Goal: Transaction & Acquisition: Subscribe to service/newsletter

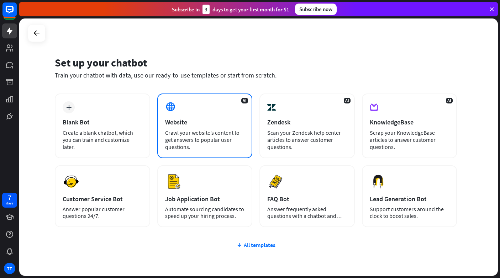
click at [219, 116] on div "AI Website Crawl your website’s content to get answers to popular user question…" at bounding box center [204, 126] width 95 height 65
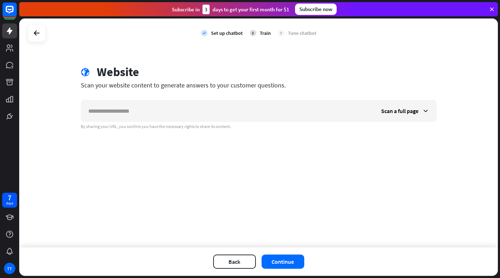
click at [196, 157] on div "check Set up chatbot 2 Train 3 Tune chatbot globe Website Scan your website con…" at bounding box center [258, 133] width 479 height 229
click at [226, 258] on button "Back" at bounding box center [234, 262] width 43 height 14
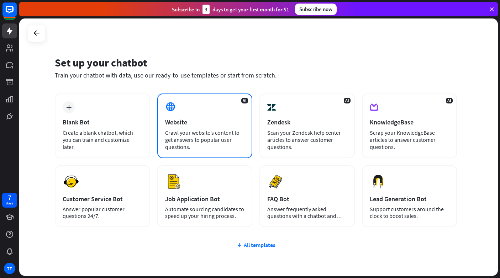
click at [180, 136] on div "Crawl your website’s content to get answers to popular user questions." at bounding box center [205, 139] width 80 height 21
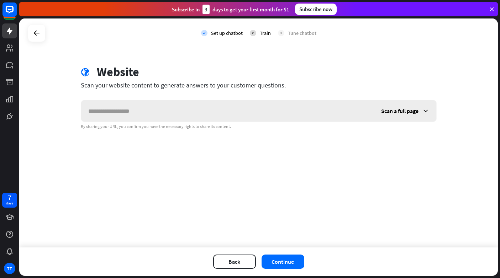
click at [194, 111] on input "text" at bounding box center [227, 110] width 293 height 21
click at [409, 112] on span "Scan a full page" at bounding box center [399, 111] width 37 height 7
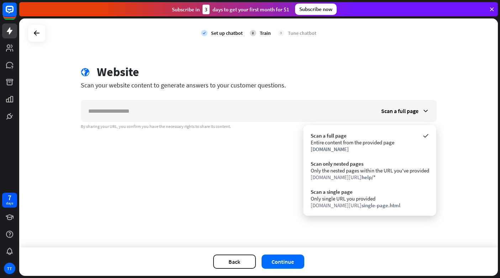
click at [455, 118] on div "check Set up chatbot 2 Train 3 Tune chatbot globe Website Scan your website con…" at bounding box center [258, 133] width 479 height 229
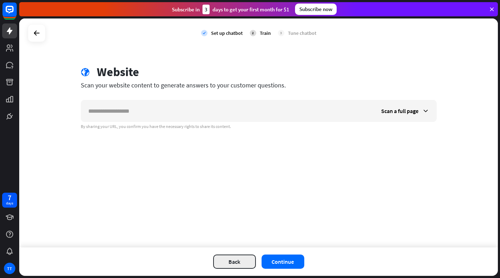
click at [222, 260] on button "Back" at bounding box center [234, 262] width 43 height 14
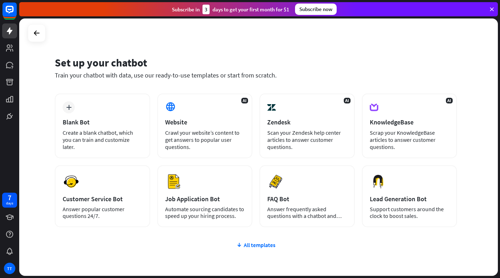
click at [155, 160] on div "plus Blank Bot Create a blank chatbot, which you can train and customize later.…" at bounding box center [256, 161] width 402 height 134
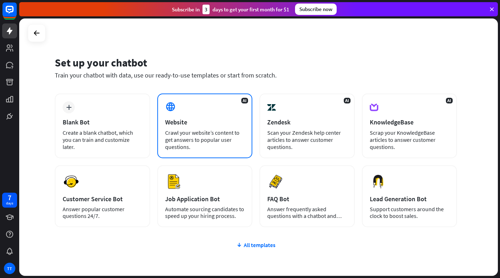
click at [192, 127] on div "AI Website Crawl your website’s content to get answers to popular user question…" at bounding box center [204, 126] width 95 height 65
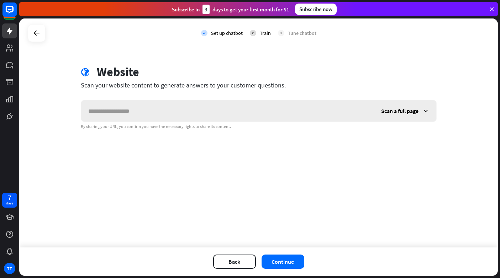
click at [209, 106] on input "text" at bounding box center [227, 110] width 293 height 21
click at [39, 37] on icon at bounding box center [36, 33] width 9 height 9
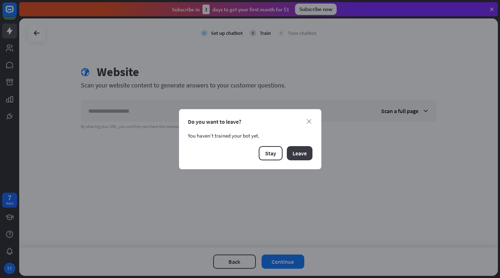
click at [304, 160] on button "Leave" at bounding box center [300, 153] width 26 height 14
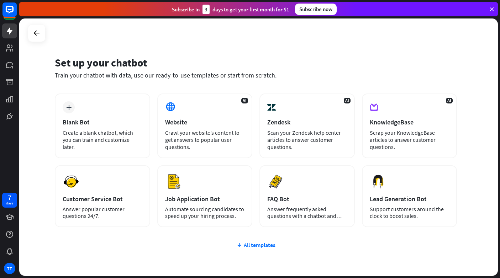
click at [243, 61] on div "Set up your chatbot" at bounding box center [256, 63] width 402 height 14
click at [13, 115] on icon at bounding box center [9, 116] width 9 height 9
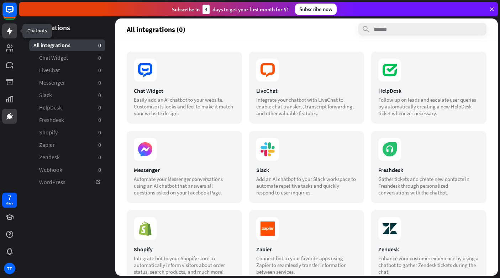
click at [12, 32] on icon at bounding box center [9, 31] width 9 height 9
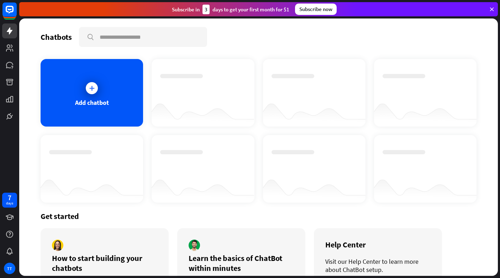
click at [232, 49] on div "Chatbots search Add chatbot Get started How to start building your chatbots Wat…" at bounding box center [258, 148] width 479 height 258
click at [96, 98] on div "Add chatbot" at bounding box center [92, 93] width 103 height 68
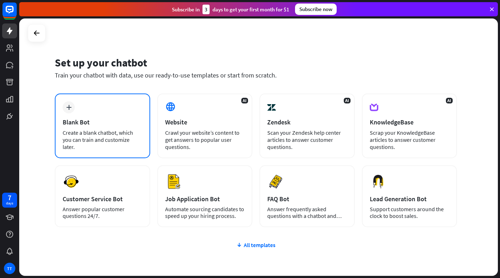
click at [104, 119] on div "Blank Bot" at bounding box center [103, 122] width 80 height 8
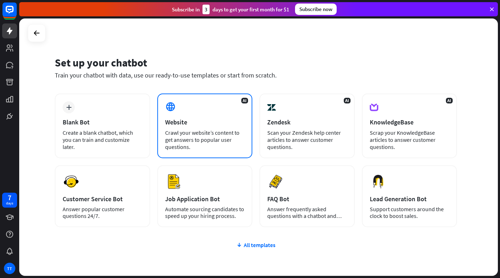
click at [200, 124] on div "Website" at bounding box center [205, 122] width 80 height 8
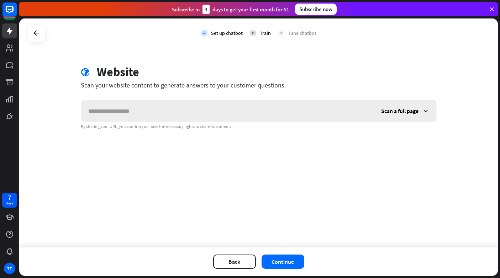
click at [186, 110] on input "text" at bounding box center [227, 110] width 293 height 21
type input "**********"
click at [288, 262] on button "Continue" at bounding box center [283, 262] width 43 height 14
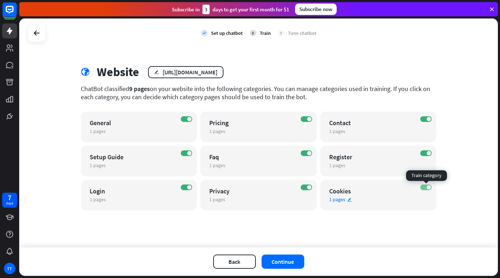
click at [426, 190] on label "ON" at bounding box center [425, 188] width 11 height 6
click at [310, 188] on span at bounding box center [309, 187] width 4 height 4
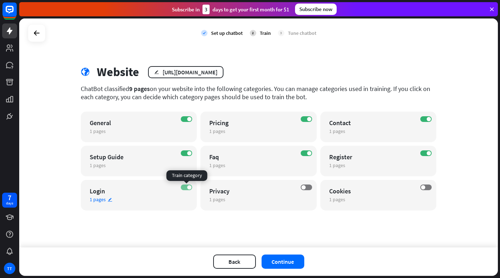
click at [189, 187] on span at bounding box center [189, 187] width 4 height 4
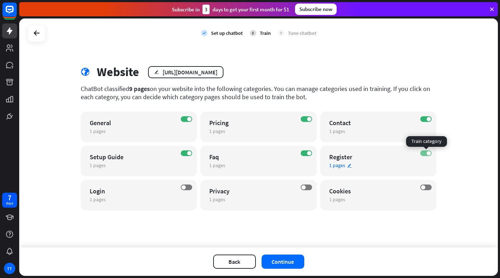
click at [428, 151] on label "ON" at bounding box center [425, 154] width 11 height 6
click at [304, 152] on label "ON" at bounding box center [306, 154] width 11 height 6
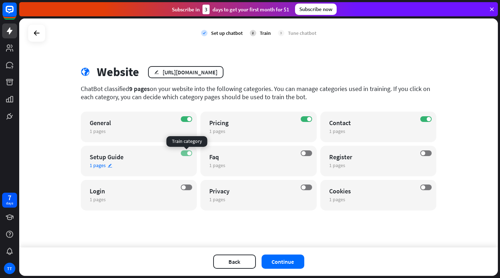
click at [187, 155] on label "ON" at bounding box center [186, 154] width 11 height 6
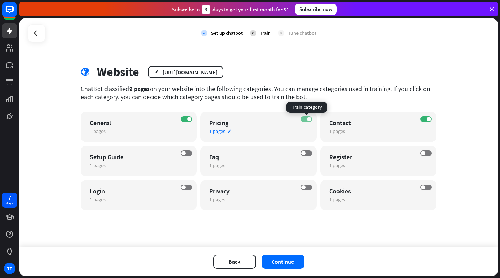
click at [309, 121] on span at bounding box center [309, 119] width 4 height 4
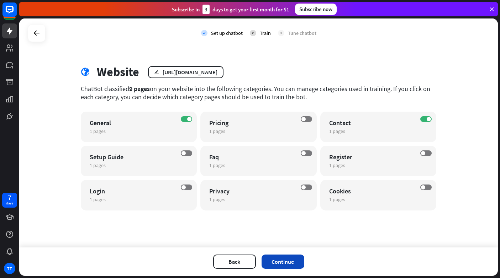
click at [278, 257] on button "Continue" at bounding box center [283, 262] width 43 height 14
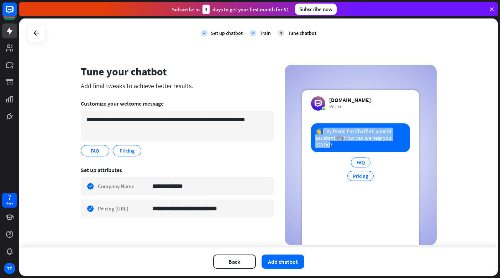
drag, startPoint x: 323, startPoint y: 132, endPoint x: 410, endPoint y: 142, distance: 87.5
click at [410, 142] on div "👋 Hey there! I’m ChatBot, your AI assistant 🤖 How can we help you [DATE]? FAQ P…" at bounding box center [360, 185] width 117 height 122
click at [456, 137] on div "**********" at bounding box center [258, 133] width 479 height 229
click at [103, 150] on icon "edit" at bounding box center [103, 150] width 6 height 5
click at [474, 149] on div "**********" at bounding box center [258, 133] width 479 height 229
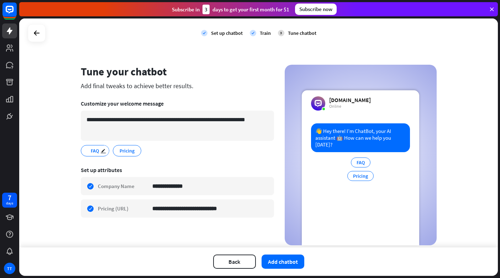
click at [95, 151] on span "FAQ" at bounding box center [95, 151] width 10 height 8
click at [130, 151] on span "Pricing" at bounding box center [127, 151] width 16 height 8
click at [123, 151] on span "Pricing" at bounding box center [127, 151] width 16 height 8
click at [88, 150] on div "FAQ edit" at bounding box center [95, 150] width 28 height 11
click at [103, 151] on icon "edit" at bounding box center [103, 150] width 6 height 5
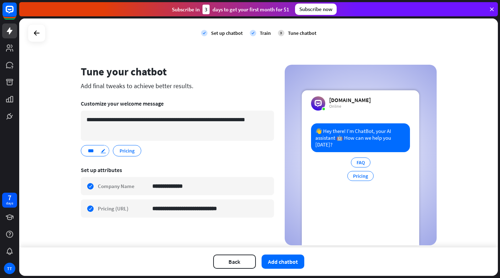
click at [103, 151] on icon "edit" at bounding box center [103, 150] width 6 height 5
type input "*"
click at [172, 149] on div ".. edit Pricing edit" at bounding box center [177, 150] width 193 height 11
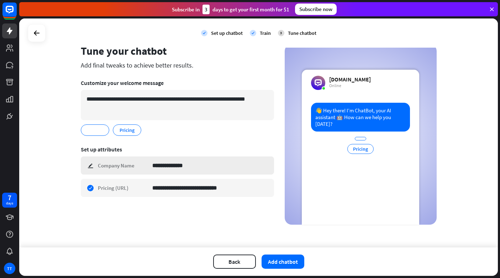
click at [89, 167] on div "**********" at bounding box center [177, 166] width 193 height 18
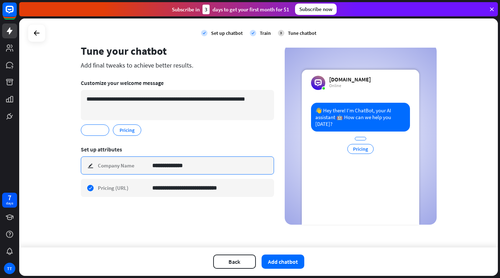
click at [200, 167] on input "**********" at bounding box center [210, 165] width 116 height 17
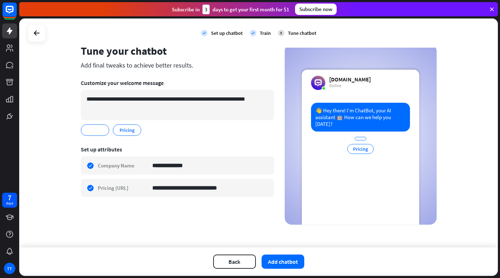
click at [219, 152] on div "Set up attributes" at bounding box center [177, 149] width 193 height 7
click at [468, 154] on div "**********" at bounding box center [258, 133] width 479 height 229
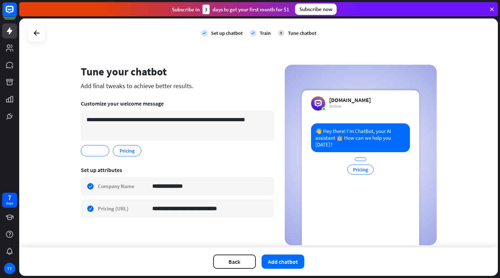
click at [493, 10] on icon at bounding box center [492, 9] width 6 height 6
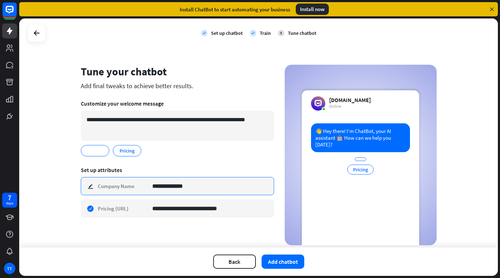
click at [167, 189] on input "**********" at bounding box center [210, 186] width 116 height 17
click at [188, 186] on input "**********" at bounding box center [210, 186] width 116 height 17
type input "********"
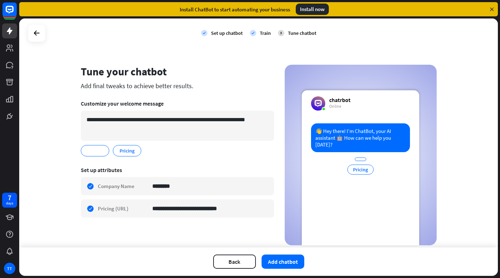
click at [213, 164] on section "**********" at bounding box center [177, 194] width 193 height 65
click at [94, 151] on span at bounding box center [95, 150] width 2 height 1
click at [125, 153] on span "Pricing" at bounding box center [127, 151] width 16 height 8
click at [214, 160] on section "**********" at bounding box center [177, 128] width 193 height 67
click at [275, 263] on button "Add chatbot" at bounding box center [283, 262] width 43 height 14
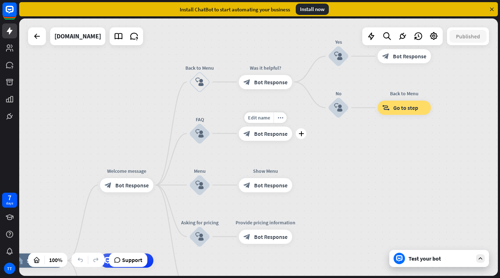
click at [256, 139] on div "block_bot_response Bot Response" at bounding box center [265, 134] width 53 height 14
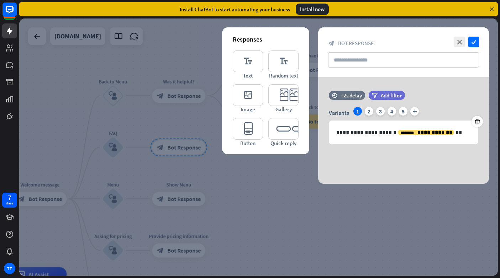
click at [376, 213] on div at bounding box center [258, 148] width 479 height 258
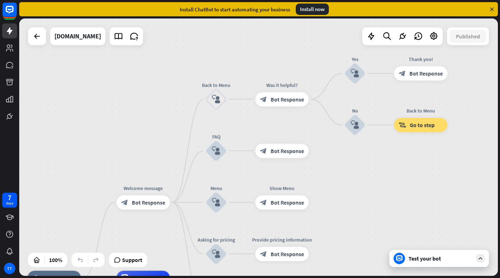
drag, startPoint x: 129, startPoint y: 140, endPoint x: 153, endPoint y: 122, distance: 30.8
click at [153, 122] on div "home_2 Start point Welcome message block_bot_response Bot Response Back to Menu…" at bounding box center [258, 148] width 479 height 258
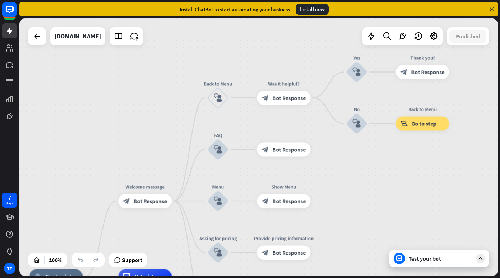
click at [426, 259] on div "Test your bot" at bounding box center [441, 258] width 64 height 7
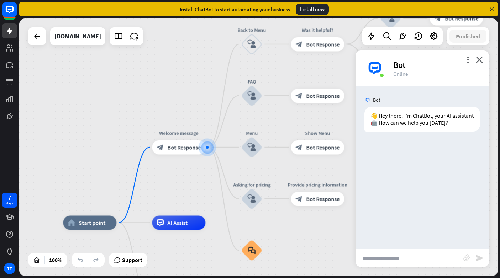
drag, startPoint x: 167, startPoint y: 79, endPoint x: 192, endPoint y: 93, distance: 28.8
click at [192, 93] on div "home_2 Start point Welcome message block_bot_response Bot Response Back to Menu…" at bounding box center [258, 148] width 479 height 258
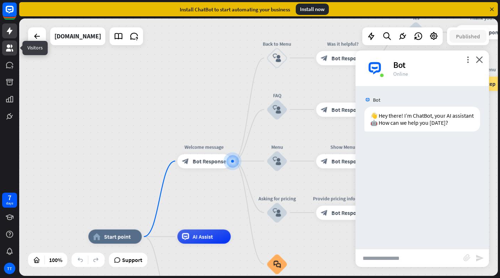
click at [10, 47] on icon at bounding box center [9, 47] width 7 height 7
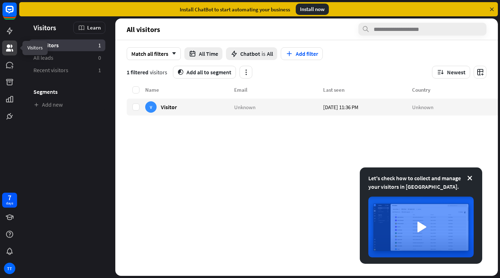
click at [11, 41] on link at bounding box center [9, 48] width 15 height 15
click at [10, 33] on icon at bounding box center [10, 30] width 6 height 7
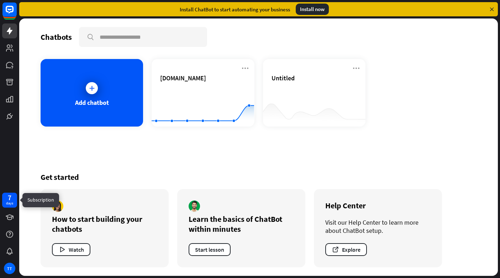
click at [9, 203] on div "days" at bounding box center [9, 203] width 7 height 5
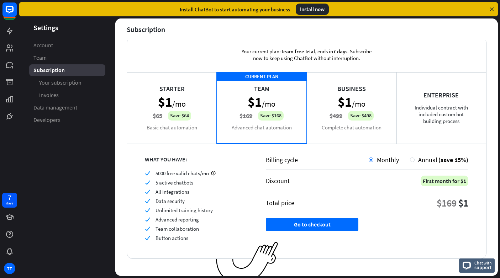
scroll to position [23, 0]
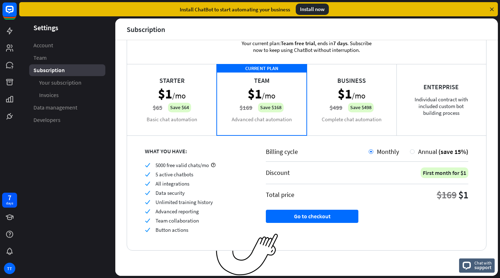
drag, startPoint x: 154, startPoint y: 168, endPoint x: 195, endPoint y: 168, distance: 40.6
click at [195, 168] on div "check 5000 free valid chats/mo" at bounding box center [196, 165] width 103 height 7
click at [195, 168] on span "5000 free valid chats/mo" at bounding box center [182, 165] width 53 height 7
click at [193, 118] on div "Starter $1 /mo $65 Save $64 Basic chat automation" at bounding box center [172, 99] width 90 height 71
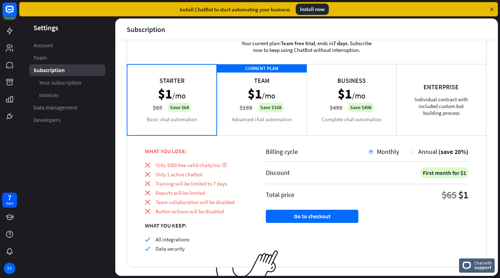
click at [256, 119] on div "CURRENT PLAN Team $1 /mo $169 Save $168 Advanced chat automation" at bounding box center [262, 99] width 90 height 71
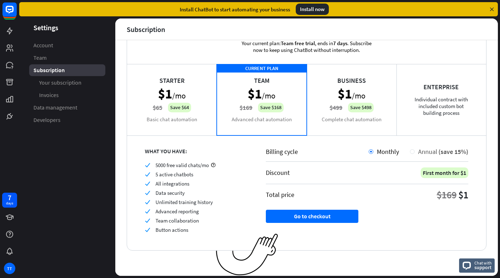
click at [412, 149] on div "Annual (save 15%)" at bounding box center [439, 152] width 58 height 8
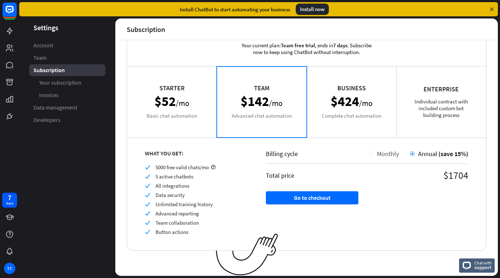
click at [376, 151] on div "Monthly" at bounding box center [386, 154] width 26 height 8
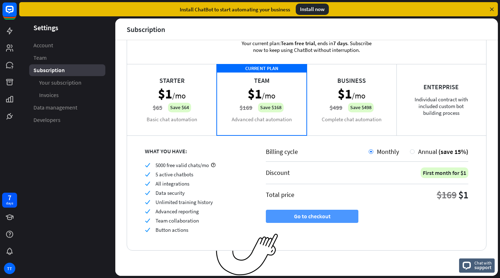
click at [325, 216] on button "Go to checkout" at bounding box center [312, 216] width 93 height 13
